Goal: Find specific page/section: Find specific page/section

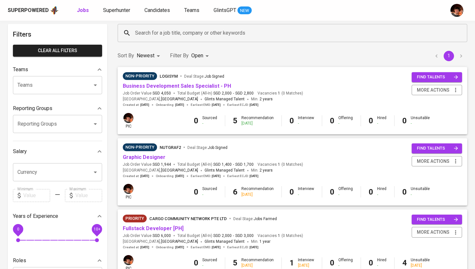
click at [116, 13] on link "Superhunter" at bounding box center [117, 10] width 28 height 8
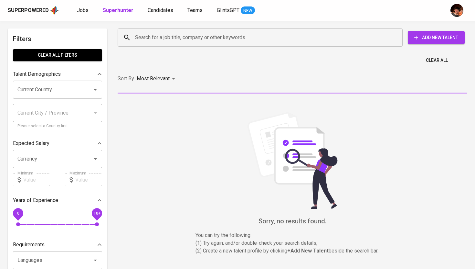
click at [153, 36] on input "Search for a job title, company or other keywords" at bounding box center [262, 37] width 257 height 12
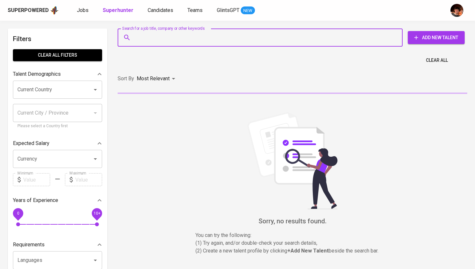
paste input "[EMAIL_ADDRESS][DOMAIN_NAME]"
type input "[EMAIL_ADDRESS][DOMAIN_NAME]"
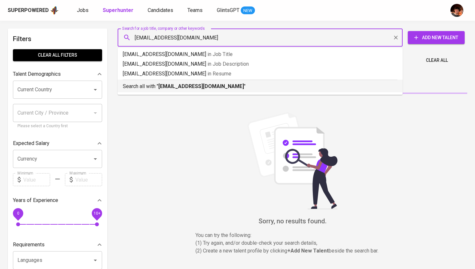
click at [173, 88] on b "[EMAIL_ADDRESS][DOMAIN_NAME]" at bounding box center [201, 86] width 86 height 6
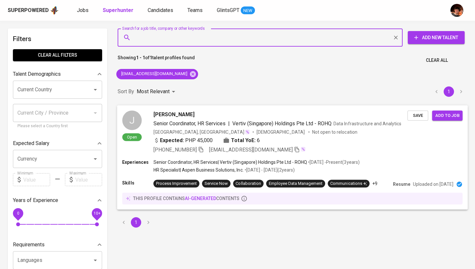
click at [173, 111] on span "[PERSON_NAME]" at bounding box center [174, 114] width 41 height 8
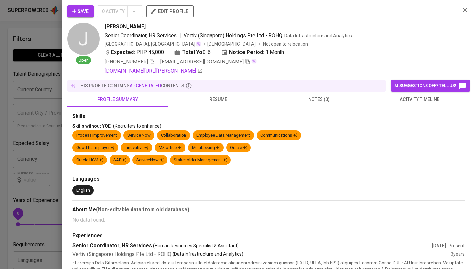
click at [414, 98] on span "activity timeline" at bounding box center [419, 99] width 93 height 8
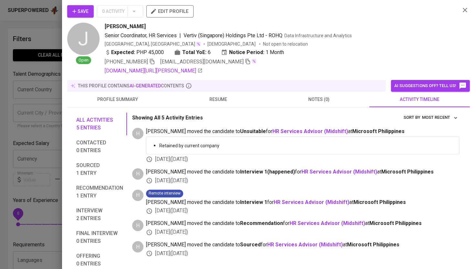
click at [459, 15] on div "Save 0 Activity edit profile J Open [PERSON_NAME] Senior Coordinator, HR Servic…" at bounding box center [268, 40] width 403 height 70
click at [466, 10] on icon "button" at bounding box center [465, 10] width 5 height 5
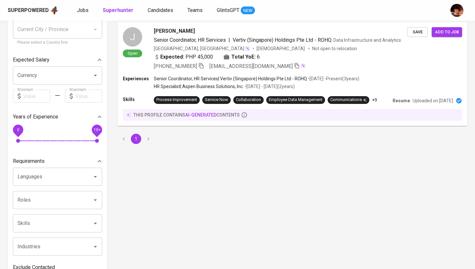
scroll to position [105, 0]
